Goal: Download file/media: Obtain a digital file from the website

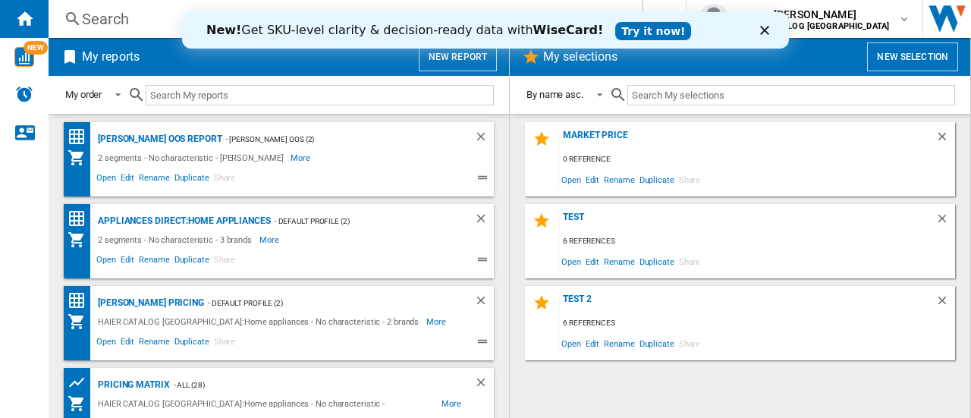
click at [770, 31] on div "Close" at bounding box center [767, 30] width 15 height 9
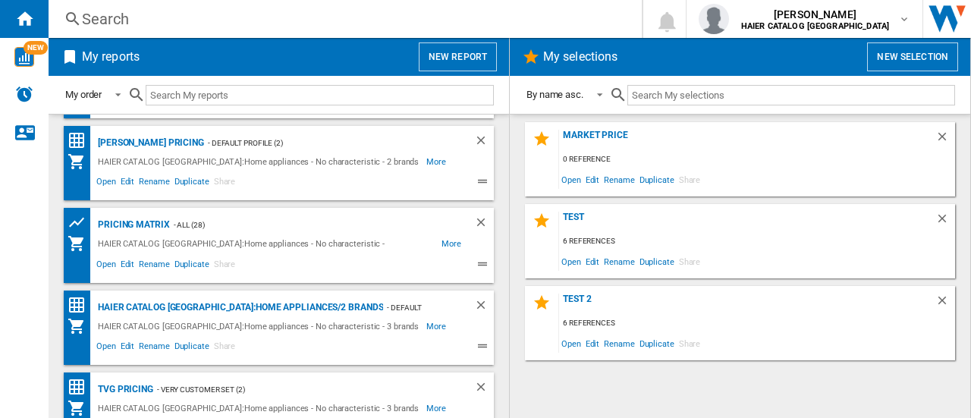
scroll to position [187, 0]
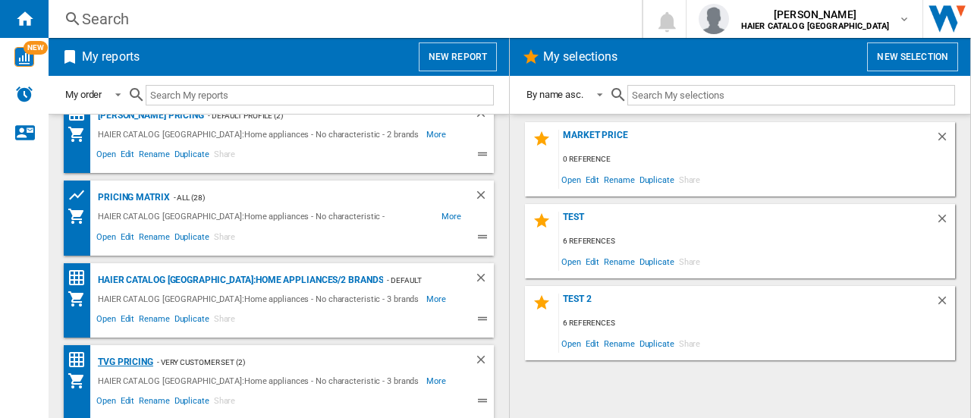
click at [121, 363] on div "TVG Pricing" at bounding box center [123, 362] width 59 height 19
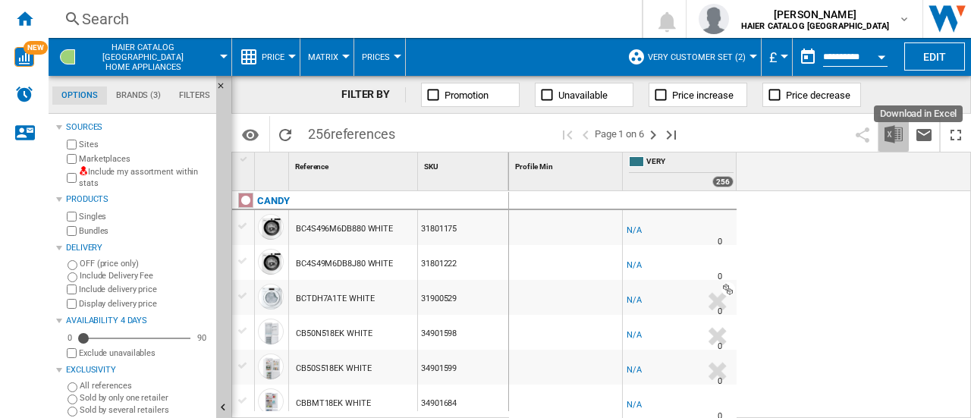
click at [888, 143] on button "Download in Excel" at bounding box center [893, 134] width 30 height 36
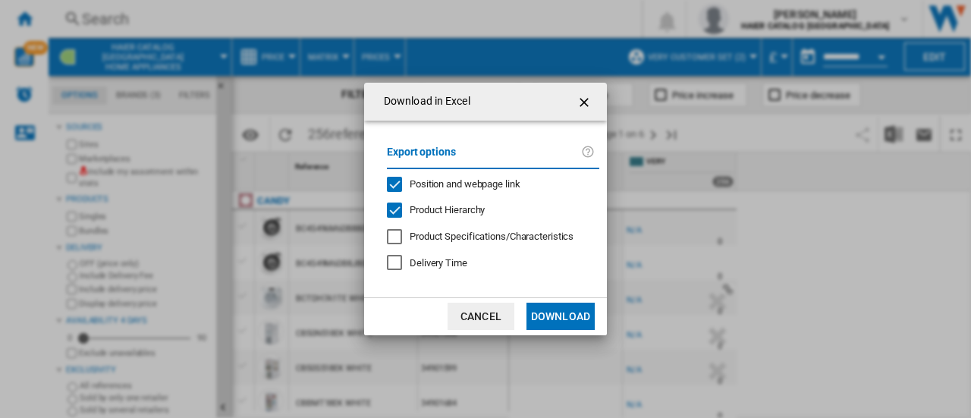
click at [579, 334] on md-dialog-actions "Cancel Download" at bounding box center [485, 316] width 243 height 38
click at [573, 316] on button "Download" at bounding box center [560, 316] width 68 height 27
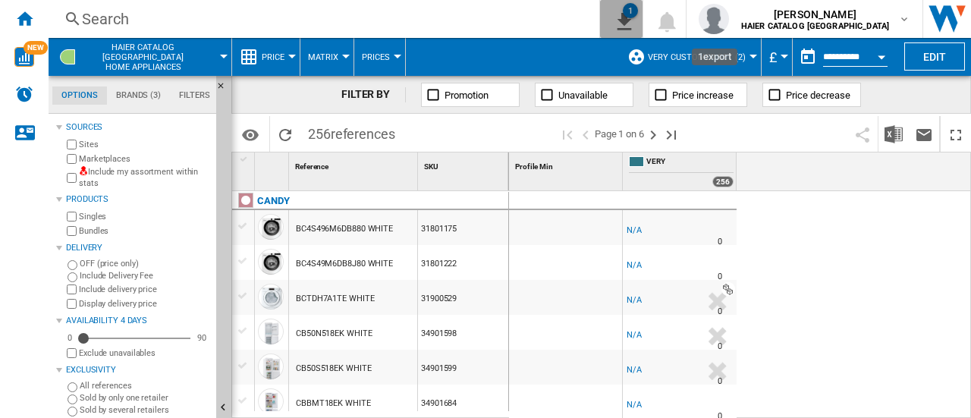
click at [630, 19] on ng-md-icon "1\a export" at bounding box center [621, 19] width 18 height 19
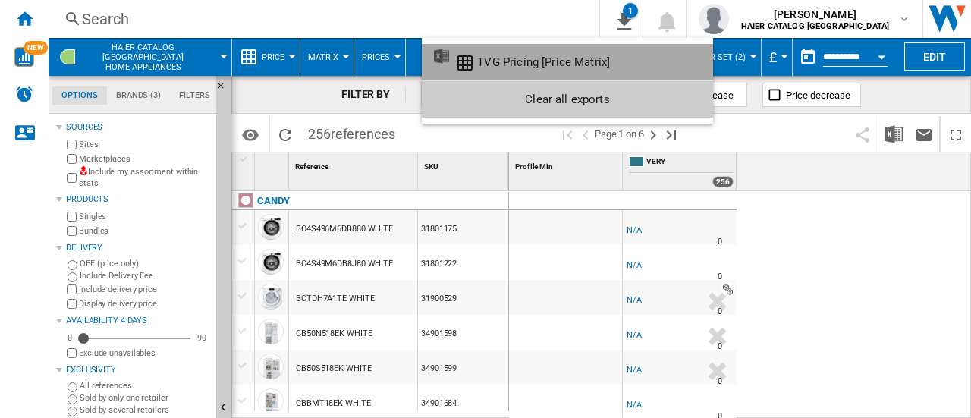
click at [594, 62] on div "TVG Pricing [Price Matrix]" at bounding box center [543, 62] width 133 height 14
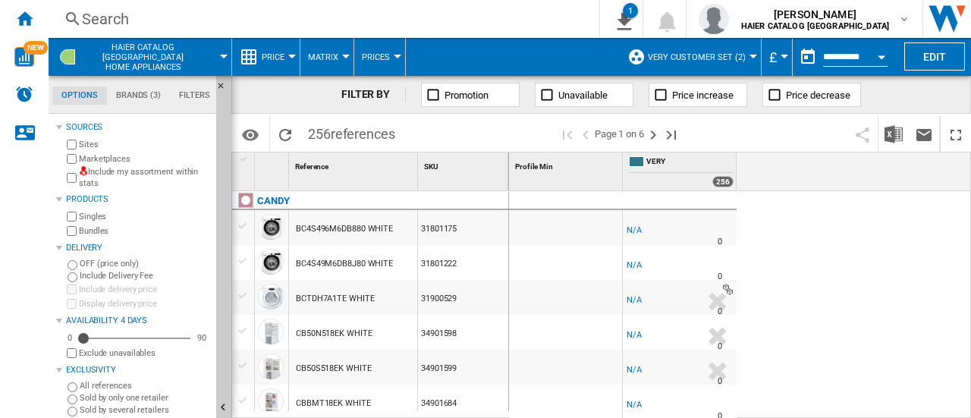
scroll to position [379, 0]
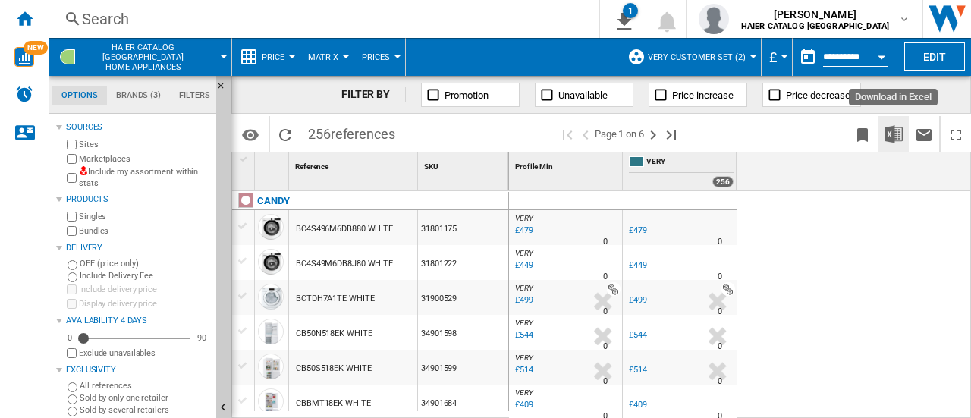
click at [900, 136] on img "Download in Excel" at bounding box center [893, 134] width 18 height 18
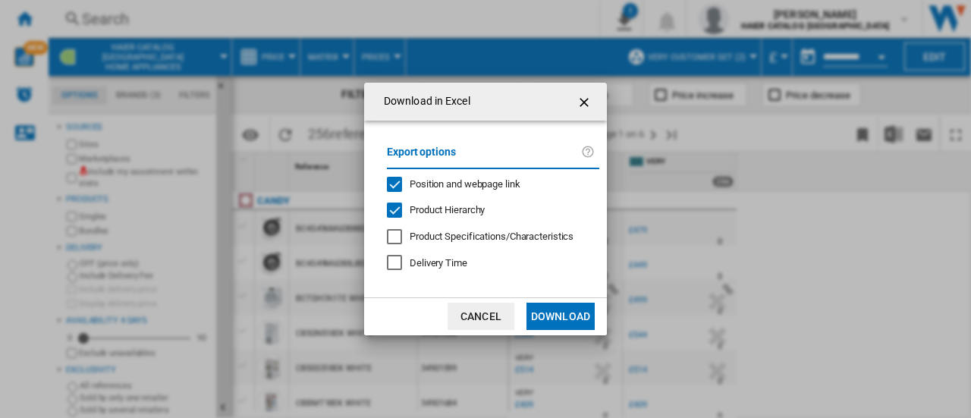
click at [555, 303] on button "Download" at bounding box center [560, 316] width 68 height 27
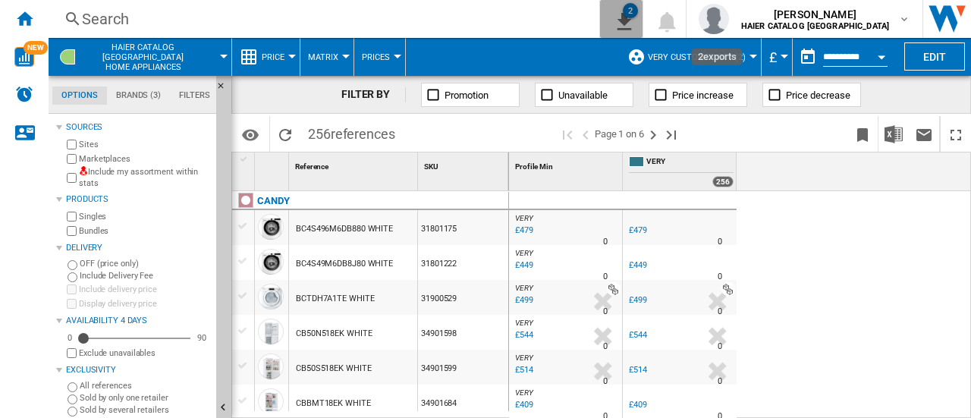
click at [638, 15] on div "2" at bounding box center [630, 10] width 15 height 15
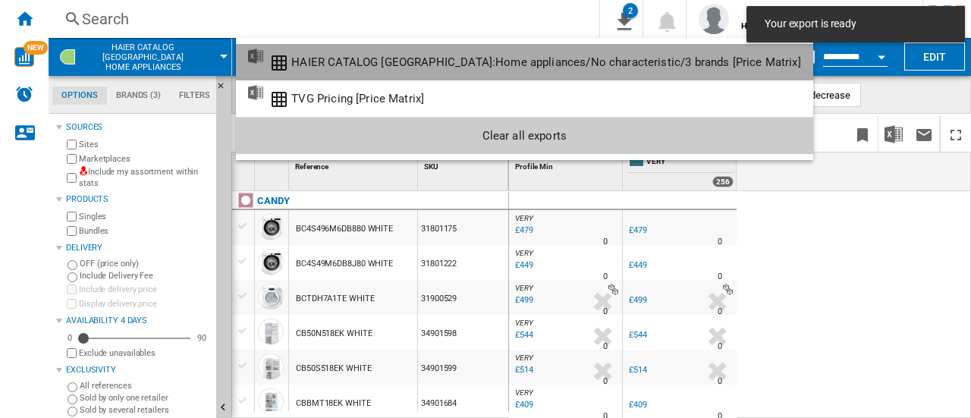
click at [527, 69] on button "HAIER CATALOG [GEOGRAPHIC_DATA]:Home appliances/No characteristic/3 brands [Pri…" at bounding box center [524, 62] width 577 height 36
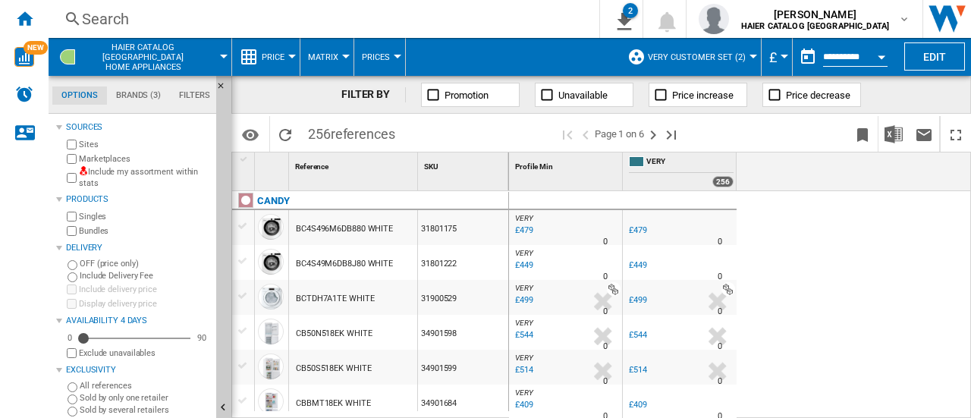
click at [118, 20] on div "Search" at bounding box center [321, 18] width 478 height 21
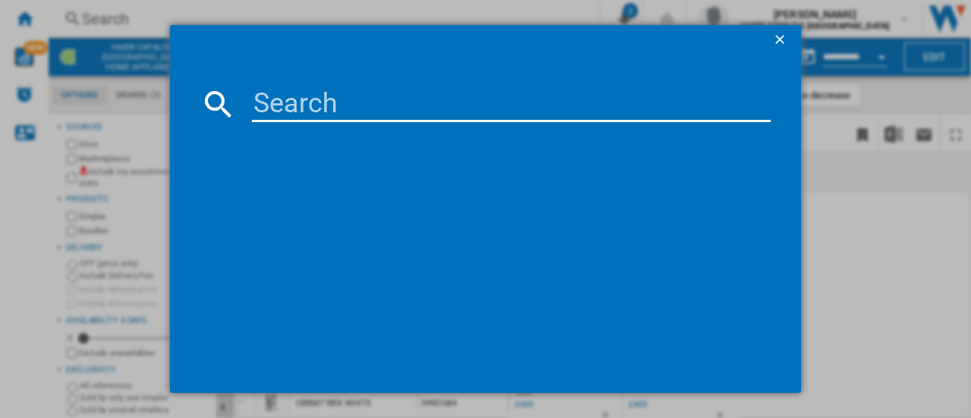
click at [283, 102] on input at bounding box center [511, 104] width 519 height 36
paste input "31020773"
type input "31020773"
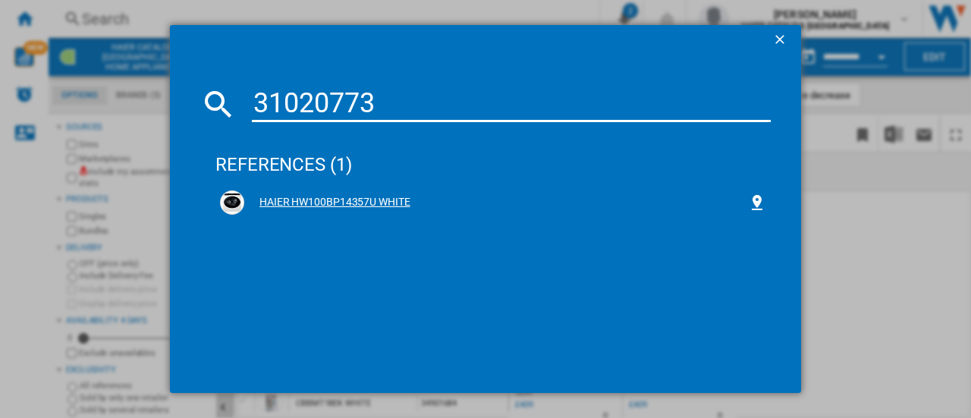
click at [353, 197] on div "HAIER HW100BP14357U WHITE" at bounding box center [495, 202] width 503 height 15
